Goal: Find contact information: Find contact information

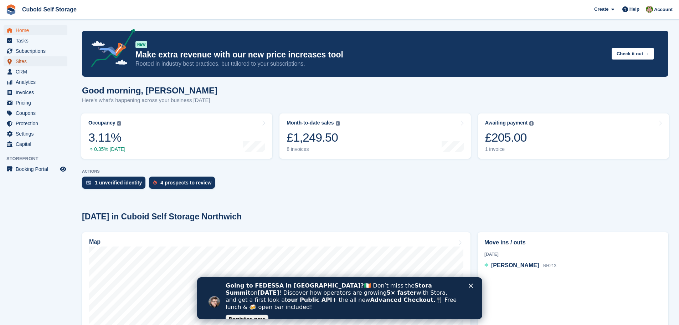
click at [26, 61] on span "Sites" at bounding box center [37, 61] width 43 height 10
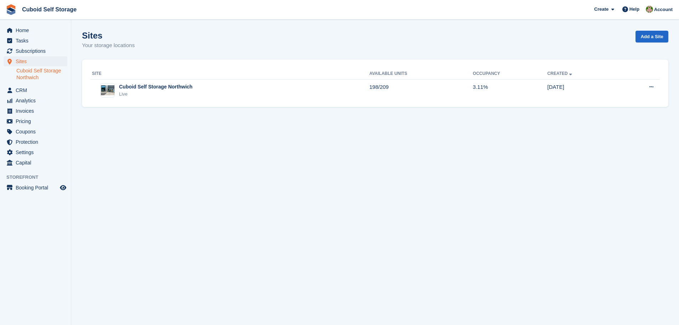
click at [34, 73] on link "Cuboid Self Storage Northwich" at bounding box center [41, 74] width 51 height 14
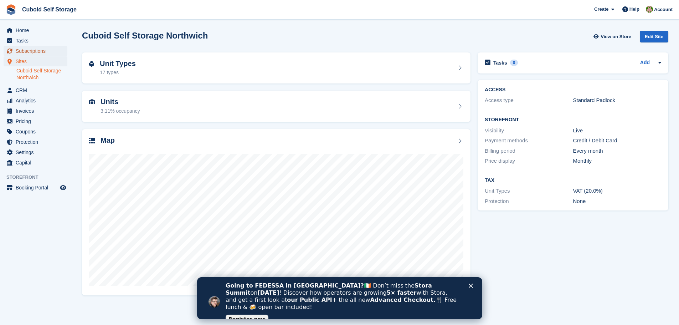
click at [37, 52] on span "Subscriptions" at bounding box center [37, 51] width 43 height 10
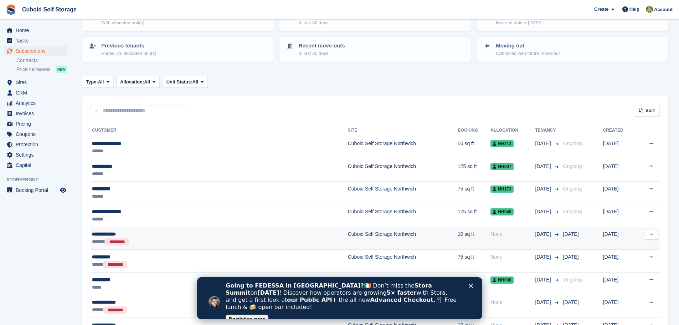
scroll to position [107, 0]
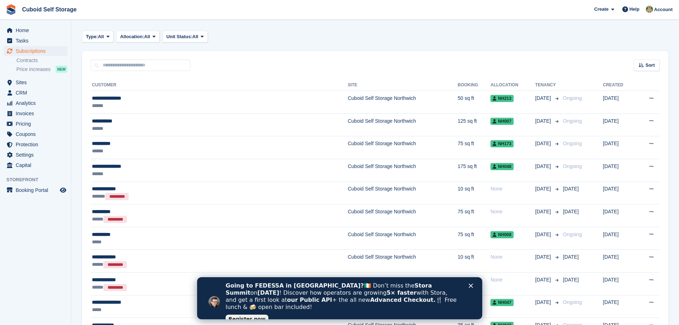
click at [469, 285] on icon "Close" at bounding box center [471, 285] width 4 height 4
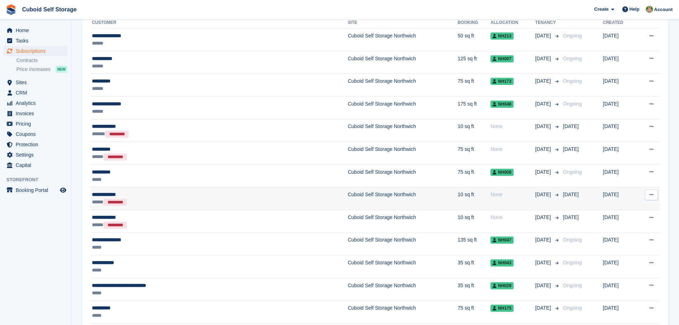
scroll to position [178, 0]
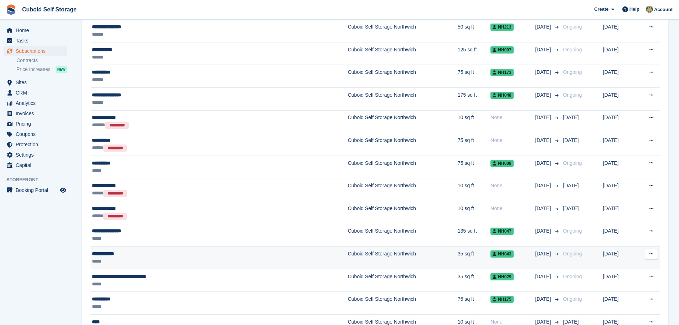
click at [149, 256] on div "**********" at bounding box center [171, 253] width 158 height 7
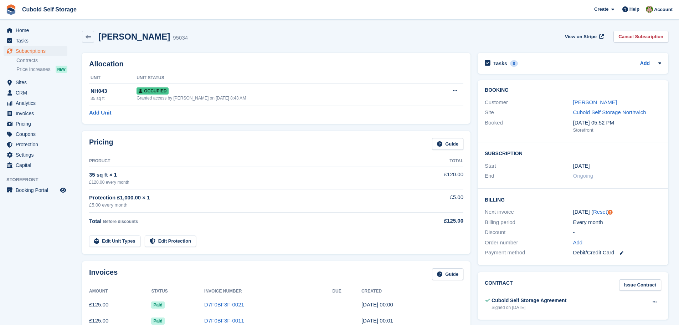
click at [534, 102] on div "Customer" at bounding box center [529, 102] width 88 height 8
click at [598, 103] on link "Jeremy Young" at bounding box center [595, 102] width 44 height 6
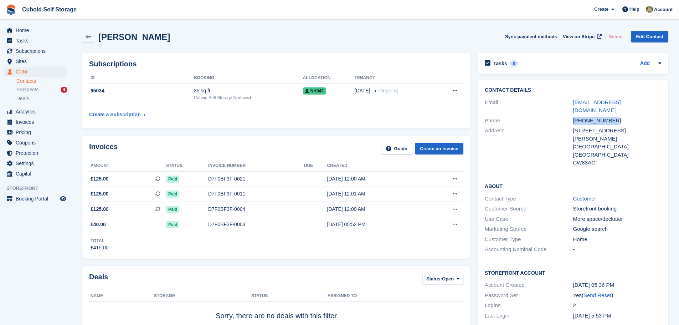
drag, startPoint x: 616, startPoint y: 112, endPoint x: 568, endPoint y: 113, distance: 48.5
click at [568, 116] on div "Phone +447739096962" at bounding box center [573, 121] width 176 height 10
copy div "[PHONE_NUMBER]"
